Goal: Transaction & Acquisition: Purchase product/service

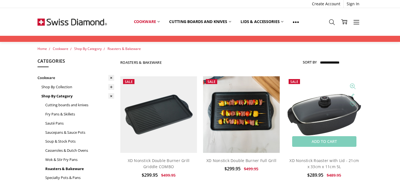
scroll to position [2, 0]
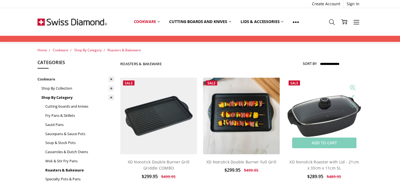
click at [322, 119] on img at bounding box center [324, 116] width 77 height 45
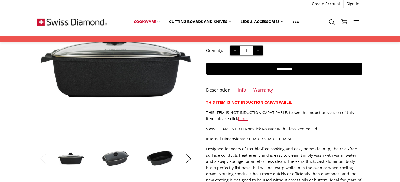
scroll to position [76, 0]
